Goal: Task Accomplishment & Management: Manage account settings

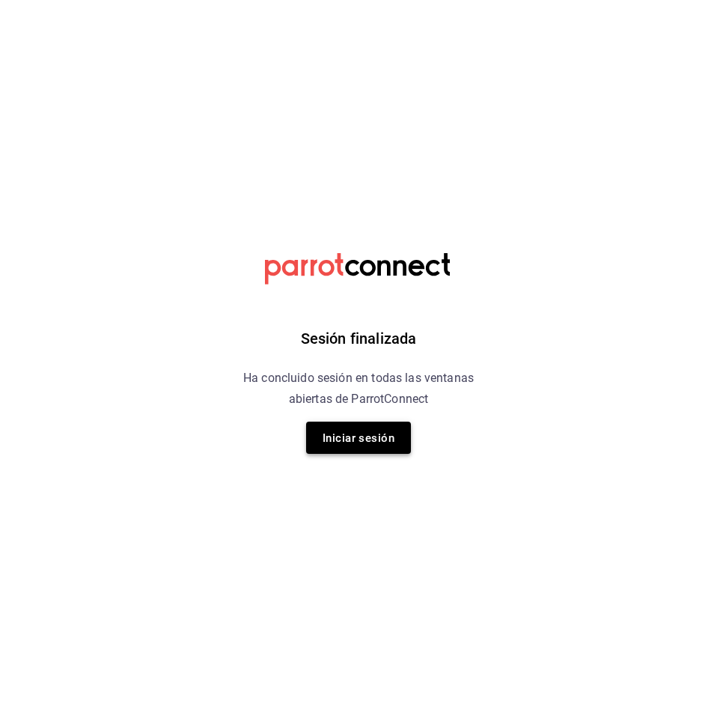
click at [344, 431] on font "Iniciar sesión" at bounding box center [359, 438] width 72 height 20
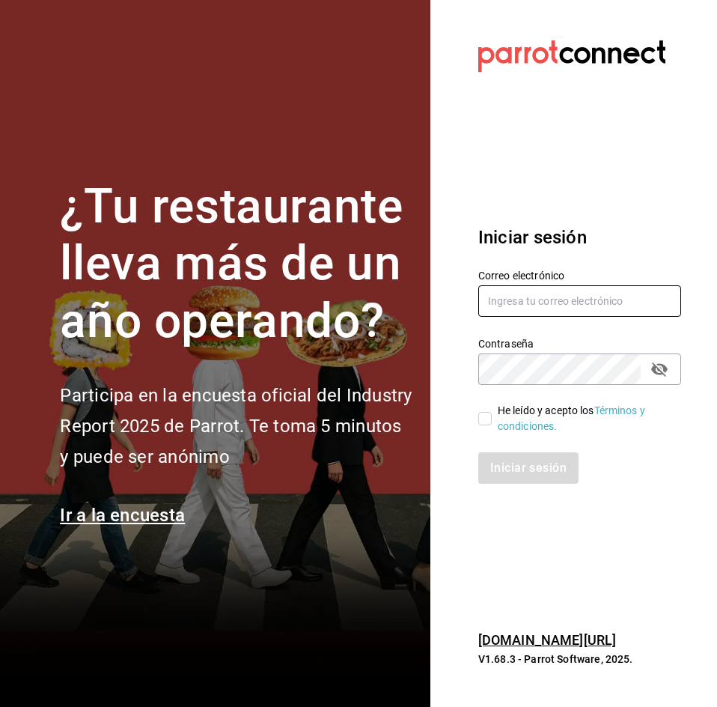
type input "multiuser@peace.com"
drag, startPoint x: 538, startPoint y: 305, endPoint x: 538, endPoint y: 344, distance: 38.9
click at [538, 305] on input "multiuser@peace.com" at bounding box center [579, 300] width 203 height 31
drag, startPoint x: 520, startPoint y: 413, endPoint x: 514, endPoint y: 420, distance: 9.6
click at [520, 413] on font "He leído y acepto los" at bounding box center [546, 410] width 97 height 12
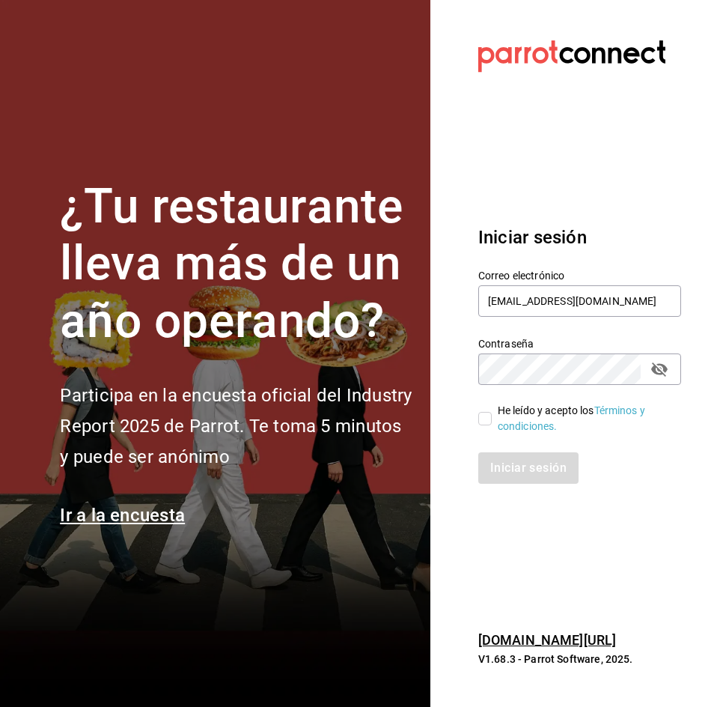
click at [492, 413] on input "He leído y acepto los Términos y condiciones." at bounding box center [484, 418] width 13 height 13
checkbox input "true"
click at [508, 449] on div "Iniciar sesión" at bounding box center [570, 458] width 221 height 49
click at [508, 468] on font "Iniciar sesión" at bounding box center [529, 467] width 76 height 14
